Goal: Task Accomplishment & Management: Manage account settings

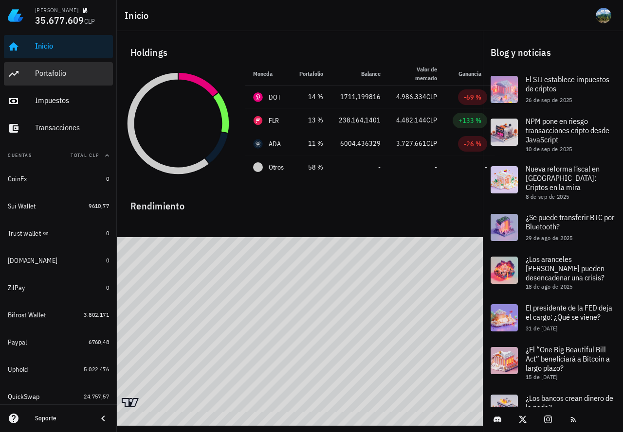
click at [53, 76] on div "Portafolio" at bounding box center [72, 73] width 74 height 9
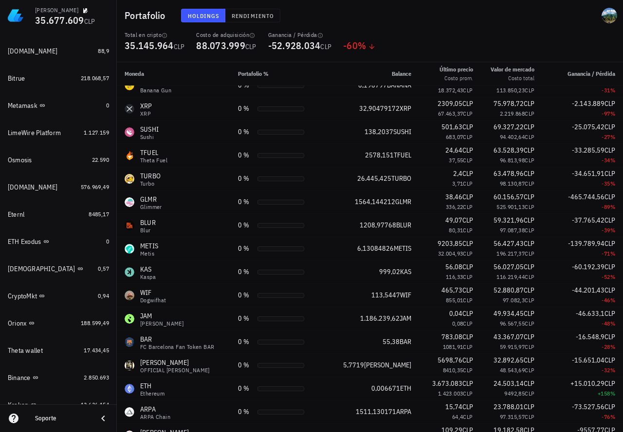
scroll to position [706, 0]
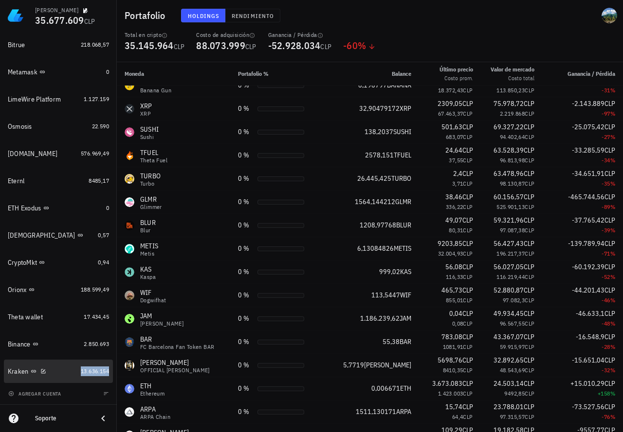
click at [82, 369] on span "13.636.154" at bounding box center [95, 371] width 28 height 7
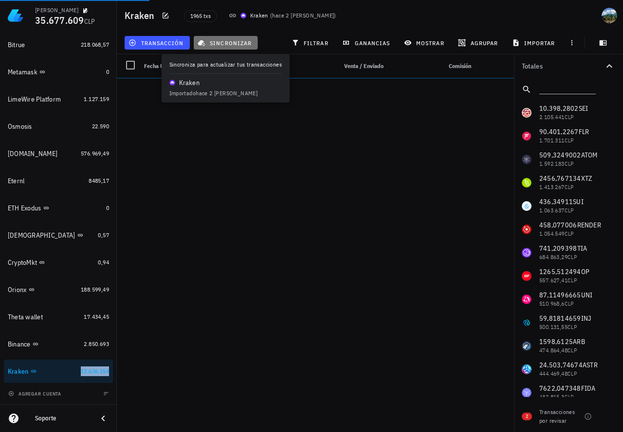
click at [222, 44] on span "sincronizar" at bounding box center [225, 43] width 52 height 8
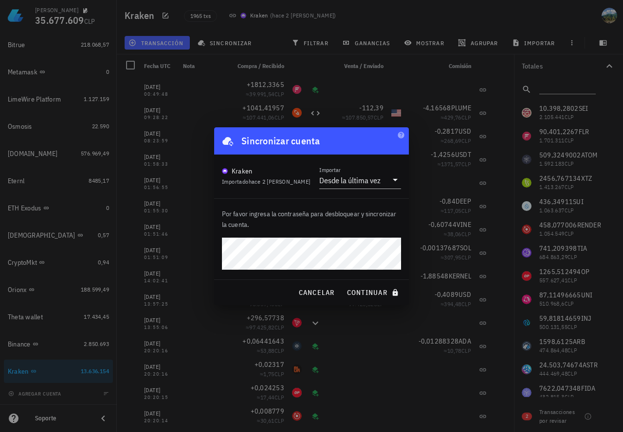
click at [342, 284] on button "continuar" at bounding box center [373, 293] width 62 height 18
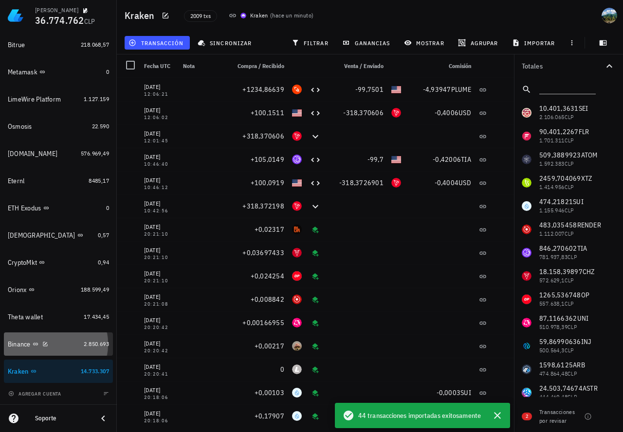
click at [70, 346] on div "Binance" at bounding box center [44, 344] width 72 height 9
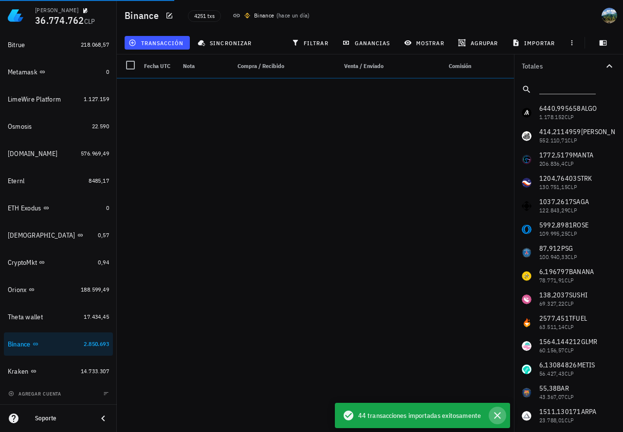
click at [498, 414] on icon "button" at bounding box center [497, 416] width 12 height 12
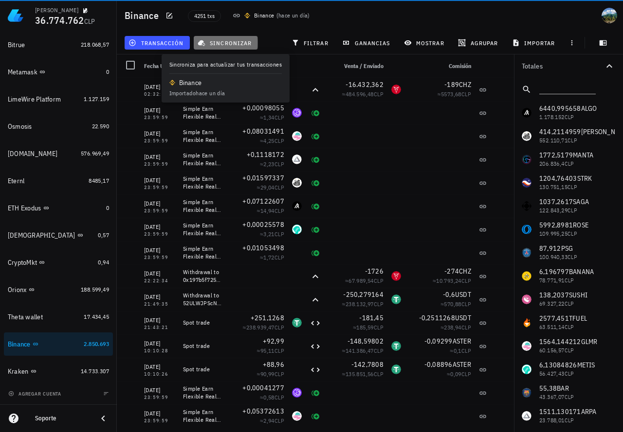
click at [231, 46] on span "sincronizar" at bounding box center [225, 43] width 52 height 8
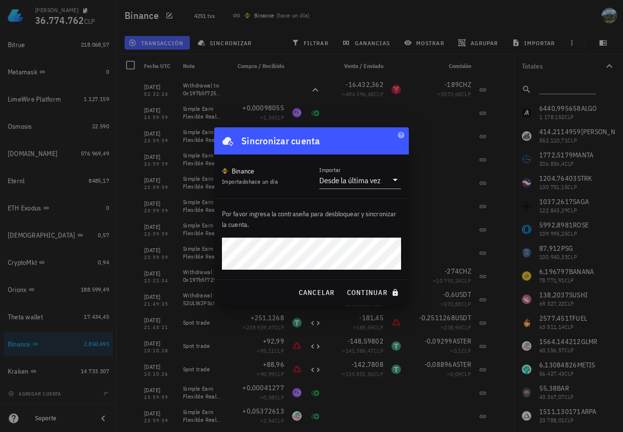
click at [342, 284] on button "continuar" at bounding box center [373, 293] width 62 height 18
